Goal: Find specific page/section: Find specific page/section

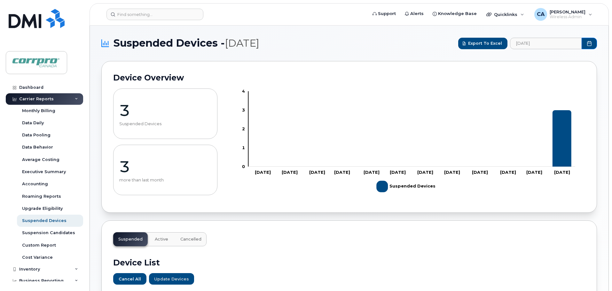
scroll to position [160, 0]
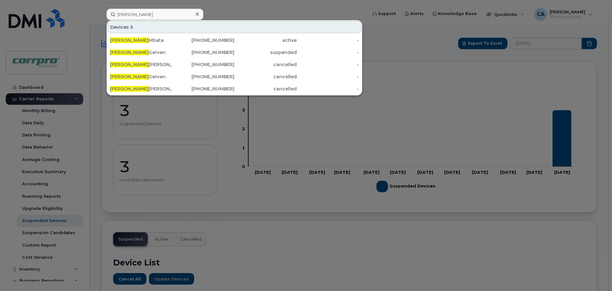
scroll to position [160, 0]
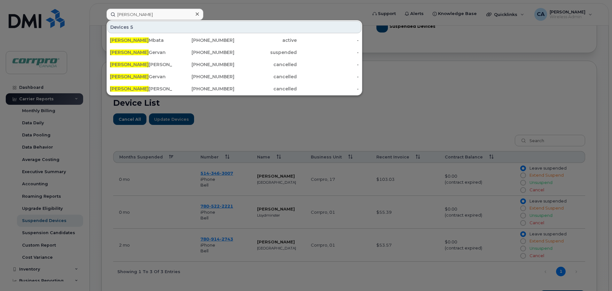
click at [313, 9] on div at bounding box center [306, 145] width 612 height 291
drag, startPoint x: 160, startPoint y: 18, endPoint x: 114, endPoint y: 13, distance: 46.9
click at [114, 13] on input "Peter" at bounding box center [154, 15] width 97 height 12
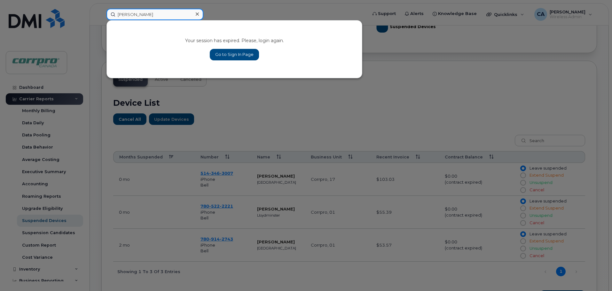
type input "Yves"
click at [236, 57] on link "Go to Sign In Page" at bounding box center [234, 55] width 49 height 12
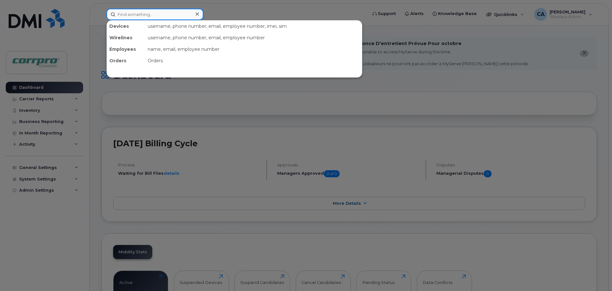
click at [150, 16] on input at bounding box center [154, 15] width 97 height 12
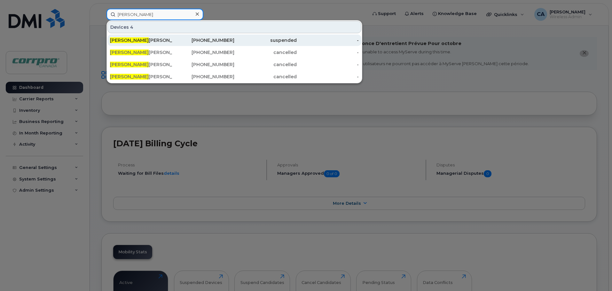
type input "Yves"
click at [142, 42] on div "Yves Girouard" at bounding box center [141, 40] width 62 height 6
